Goal: Task Accomplishment & Management: Manage account settings

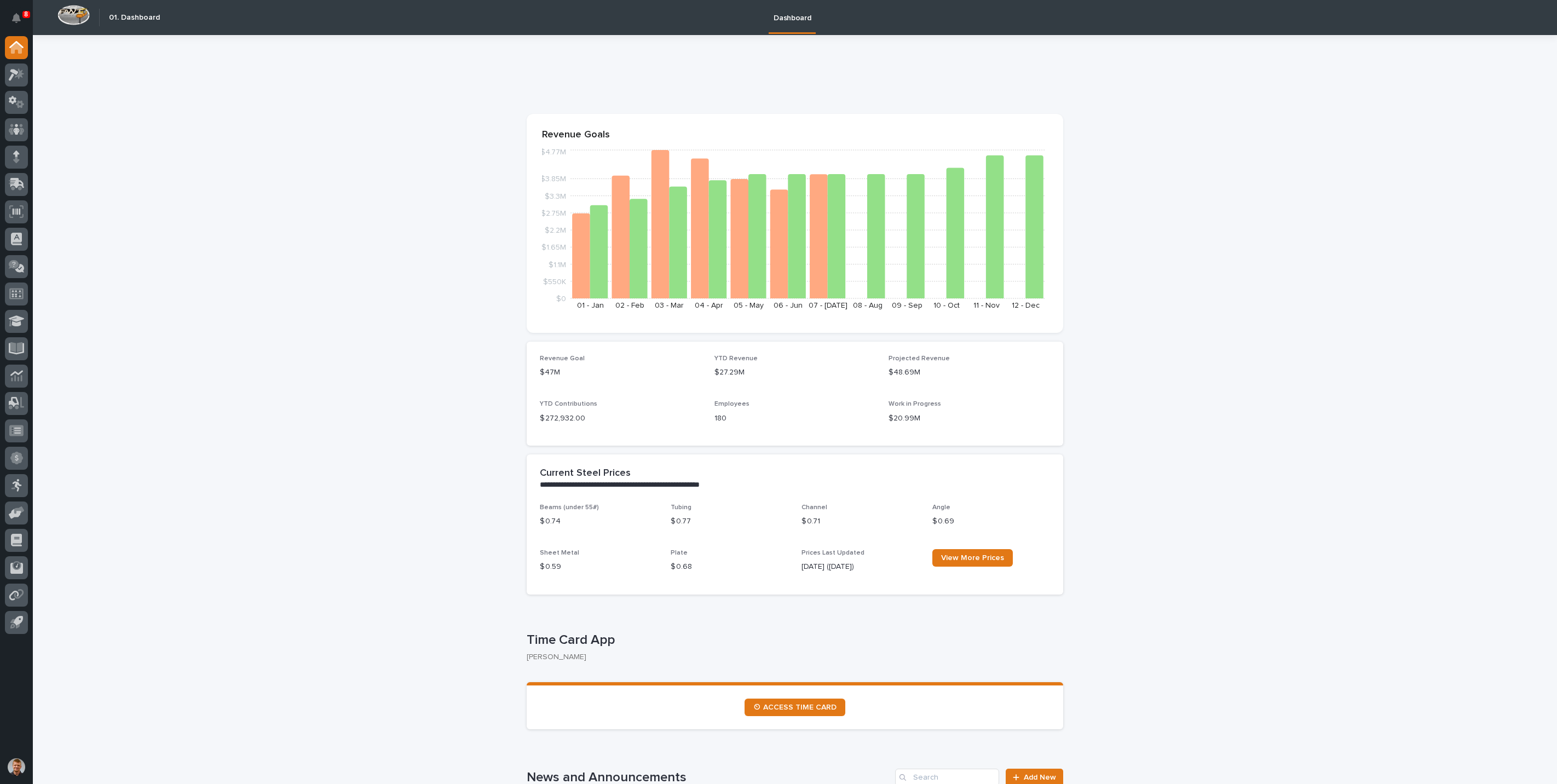
click at [11, 132] on icon at bounding box center [17, 129] width 16 height 11
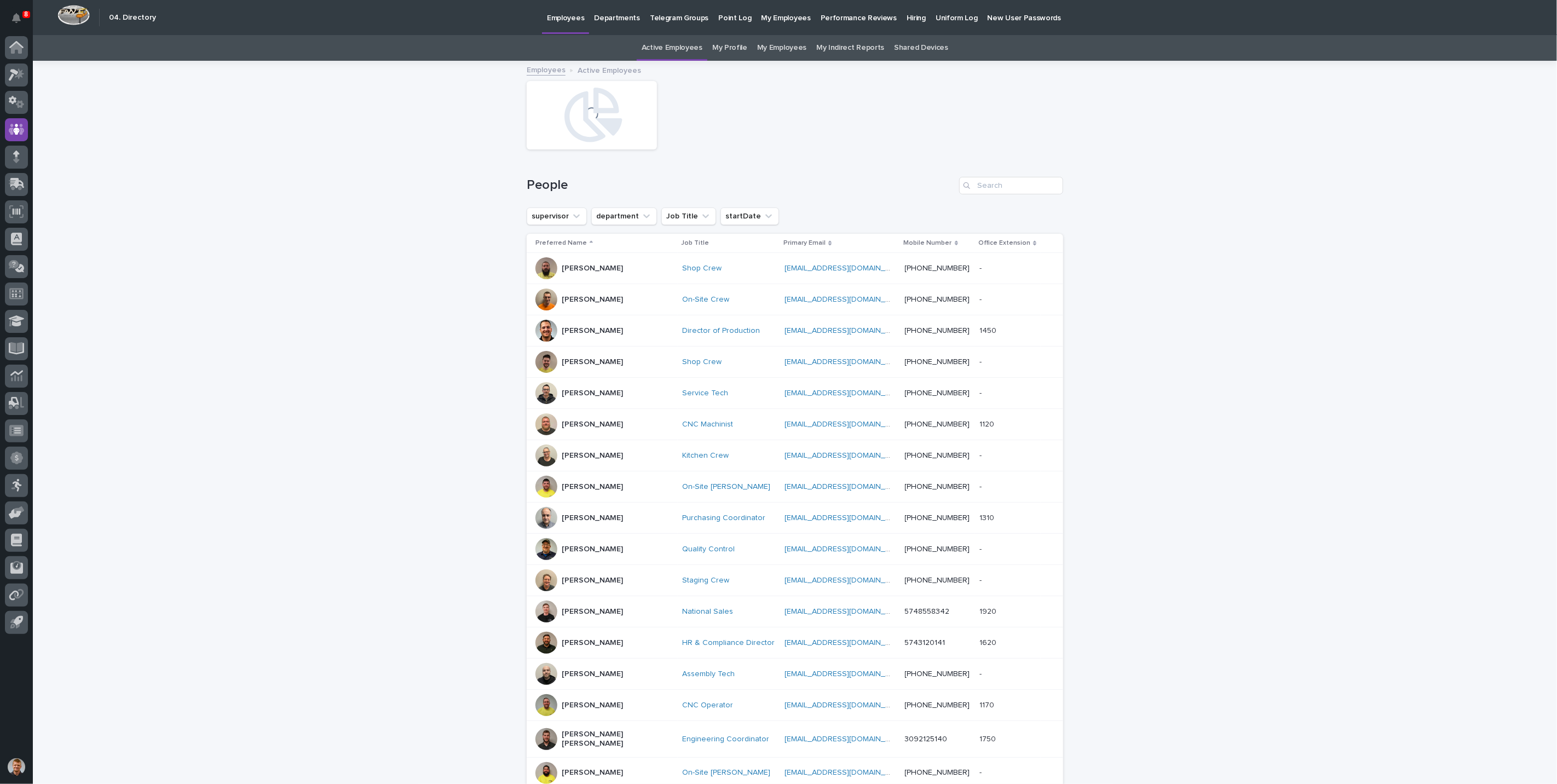
click at [847, 22] on p "Performance Reviews" at bounding box center [859, 11] width 76 height 23
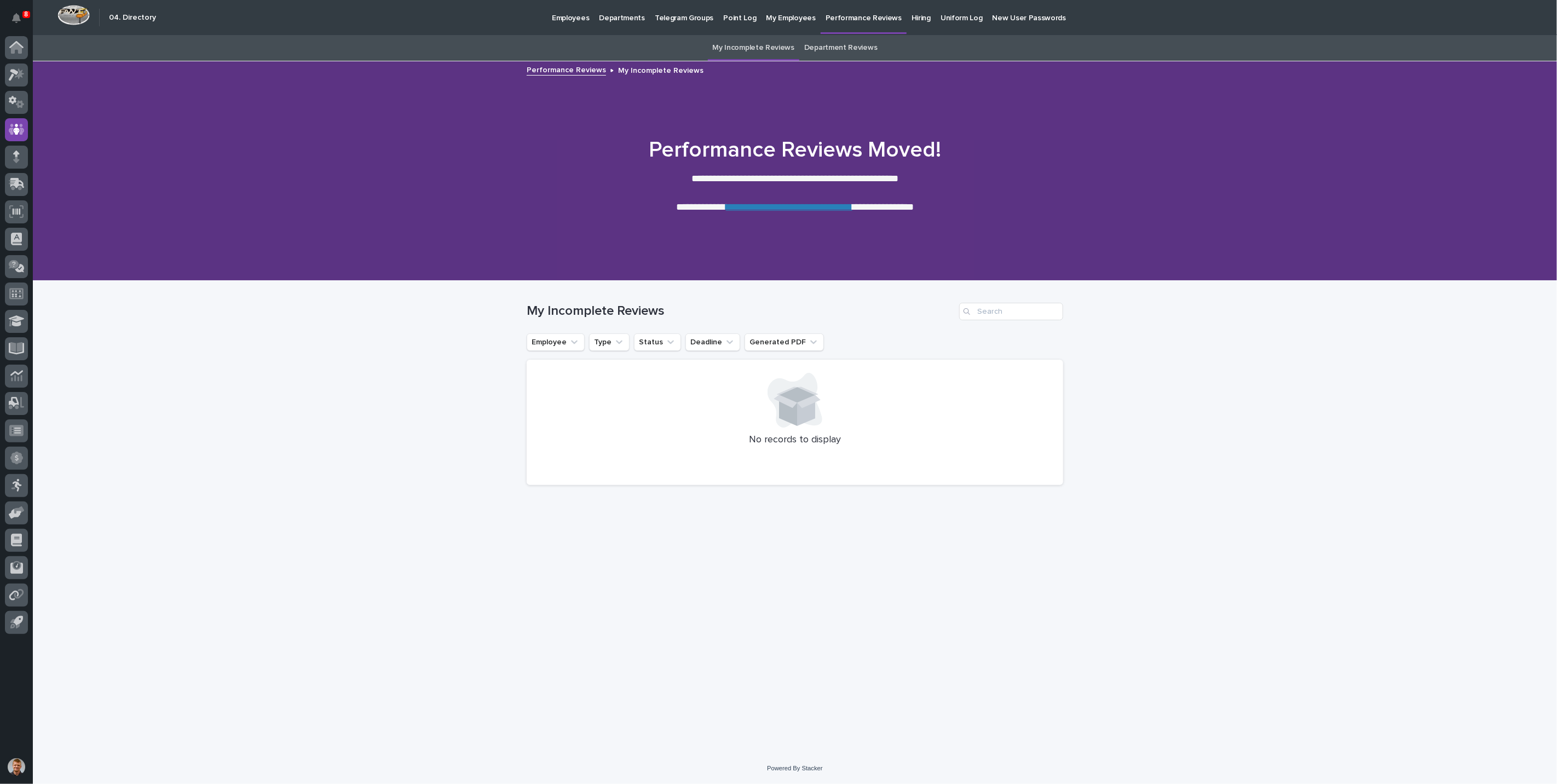
click at [778, 205] on link "**********" at bounding box center [789, 207] width 126 height 10
click at [18, 51] on icon at bounding box center [17, 48] width 11 height 11
